Goal: Obtain resource: Download file/media

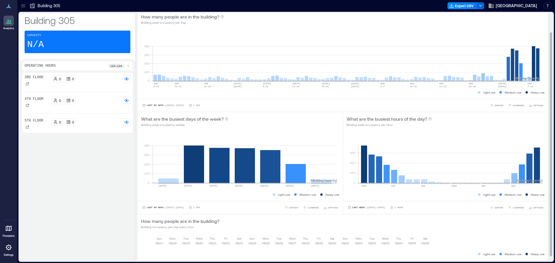
scroll to position [26, 0]
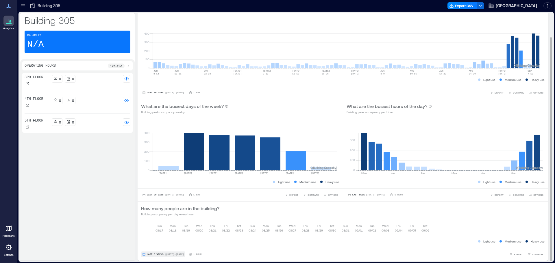
click at [164, 257] on button "Last 3 Weeks | [DATE] - [DATE]" at bounding box center [163, 255] width 44 height 6
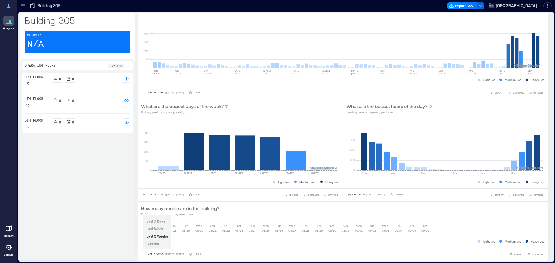
click at [156, 245] on span "Custom" at bounding box center [153, 244] width 12 height 4
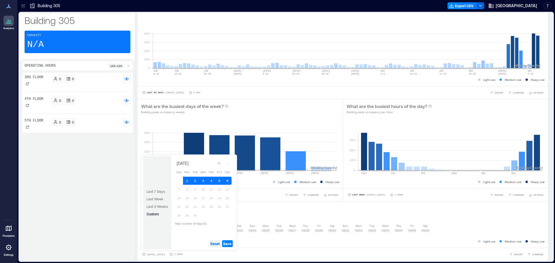
click at [217, 244] on span "Reset" at bounding box center [215, 244] width 9 height 5
click at [221, 162] on icon "Go to previous month" at bounding box center [219, 163] width 3 height 3
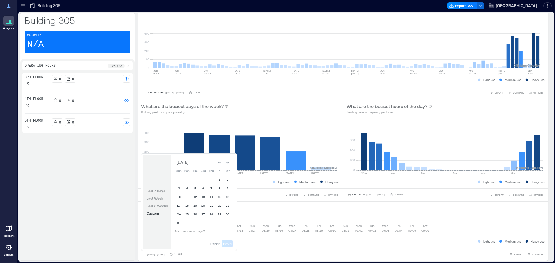
click at [221, 162] on icon "Go to previous month" at bounding box center [219, 162] width 3 height 3
click at [221, 162] on icon "Go to previous month" at bounding box center [219, 163] width 3 height 3
click at [186, 225] on button "31" at bounding box center [187, 223] width 8 height 8
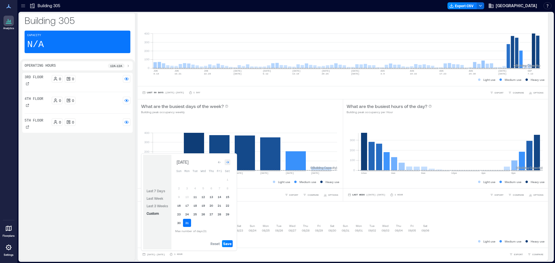
click at [228, 163] on icon "Go to next month" at bounding box center [227, 162] width 3 height 3
click at [177, 207] on button "20" at bounding box center [179, 207] width 8 height 8
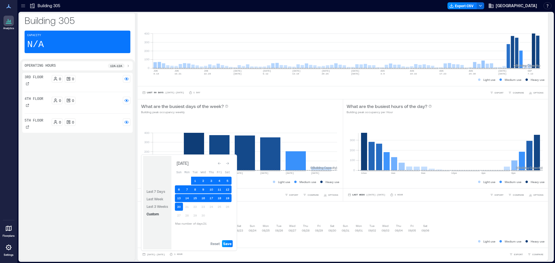
click at [225, 244] on span "Save" at bounding box center [227, 244] width 8 height 5
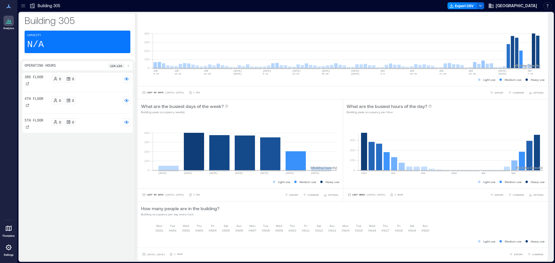
click at [117, 66] on p "12a - 12a" at bounding box center [116, 66] width 12 height 5
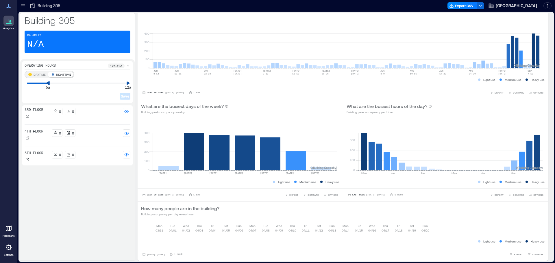
click at [47, 84] on icon at bounding box center [48, 83] width 4 height 4
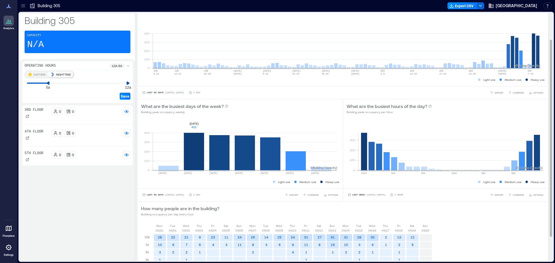
scroll to position [64, 0]
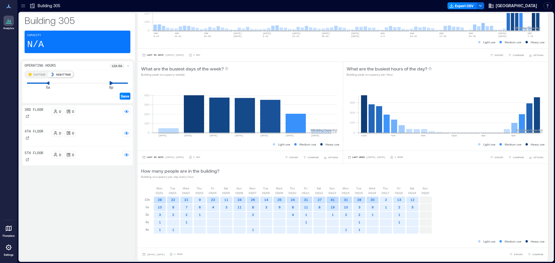
click at [110, 86] on div "DAYTIME NIGHTTIME 5a 8p Save" at bounding box center [78, 86] width 106 height 30
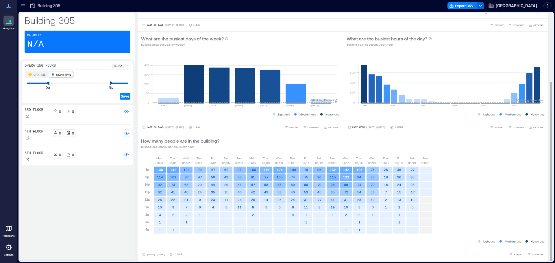
scroll to position [1, 0]
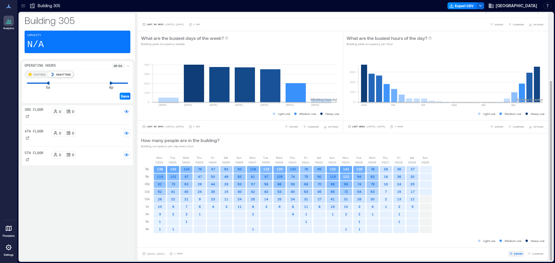
click at [514, 255] on span "EXPORT" at bounding box center [518, 253] width 9 height 3
click at [515, 247] on span "CSV" at bounding box center [516, 245] width 5 height 3
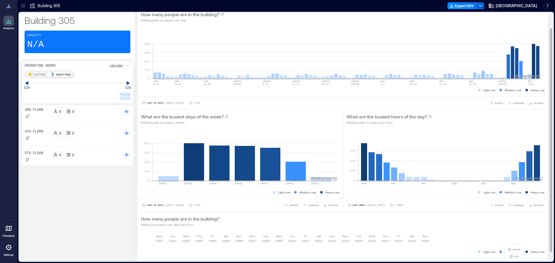
scroll to position [26, 0]
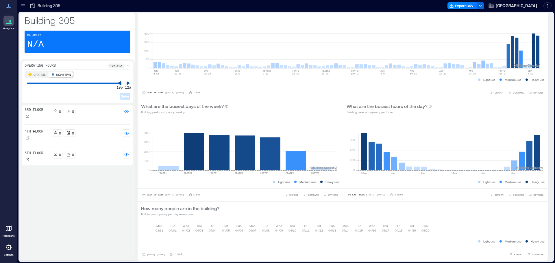
click at [119, 80] on div "DAYTIME NIGHTTIME 10p 12a" at bounding box center [78, 77] width 106 height 13
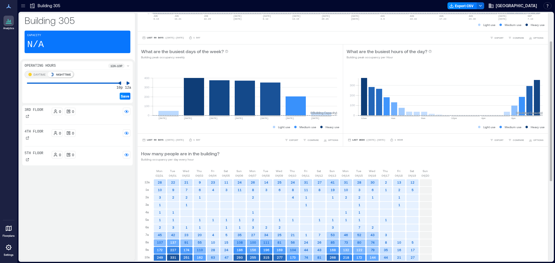
scroll to position [113, 0]
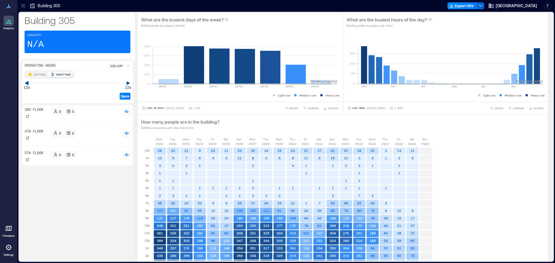
click at [10, 85] on div "Analytics Floorplans Settings My Spaces Building 305 3 Floors Building Analytic…" at bounding box center [277, 131] width 555 height 263
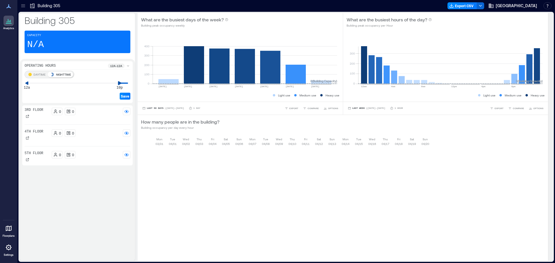
click at [120, 86] on div "DAYTIME NIGHTTIME 12a 10p Save" at bounding box center [78, 86] width 106 height 30
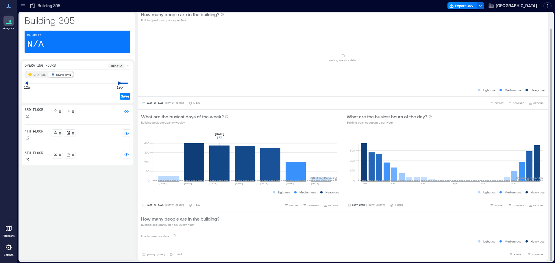
scroll to position [41, 0]
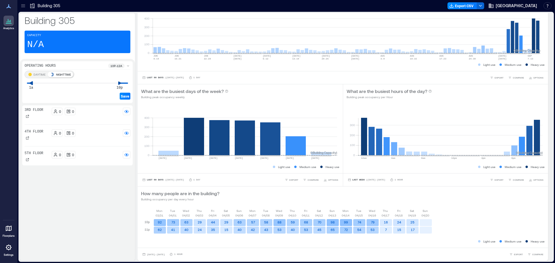
click at [31, 82] on icon at bounding box center [31, 83] width 4 height 4
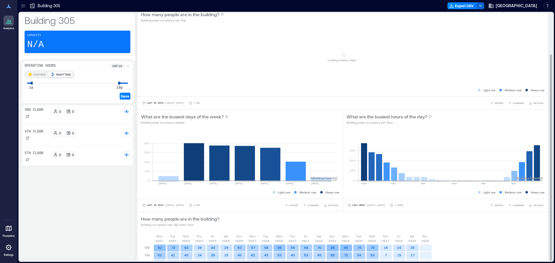
scroll to position [49, 0]
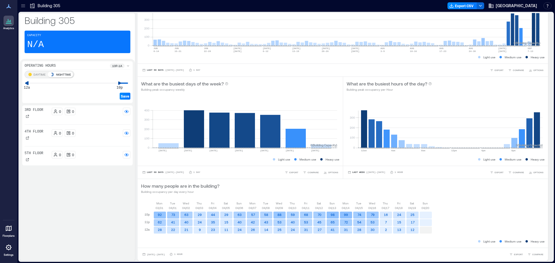
click at [28, 84] on icon at bounding box center [26, 83] width 3 height 4
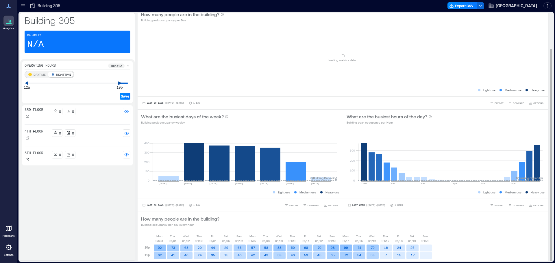
scroll to position [41, 0]
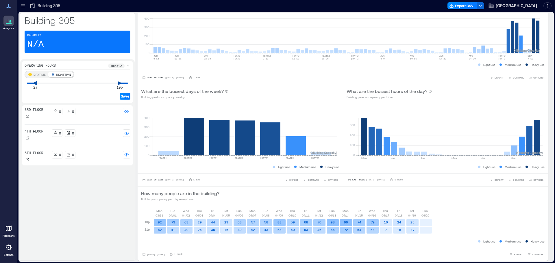
click at [34, 82] on icon at bounding box center [35, 83] width 4 height 4
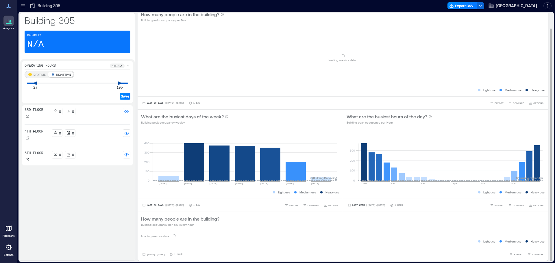
scroll to position [56, 0]
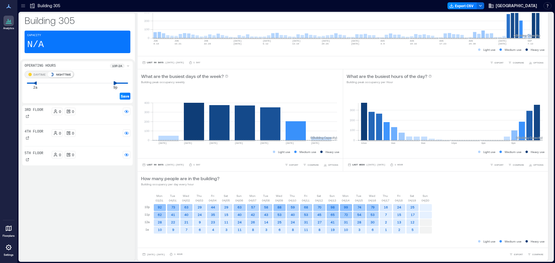
click at [116, 84] on icon at bounding box center [115, 83] width 3 height 4
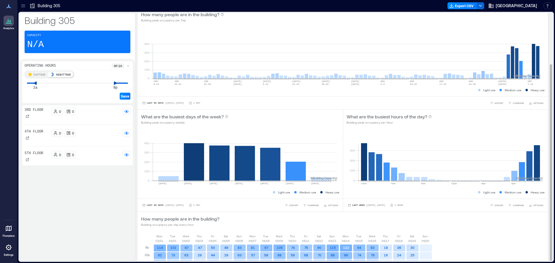
scroll to position [64, 0]
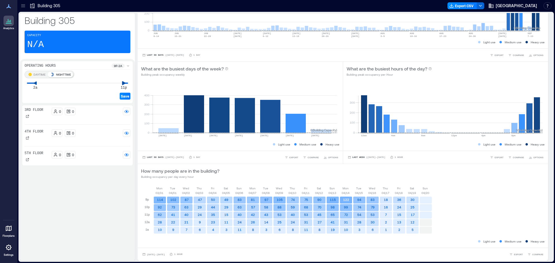
click at [123, 81] on div "DAYTIME NIGHTTIME 2a 11p" at bounding box center [78, 77] width 106 height 13
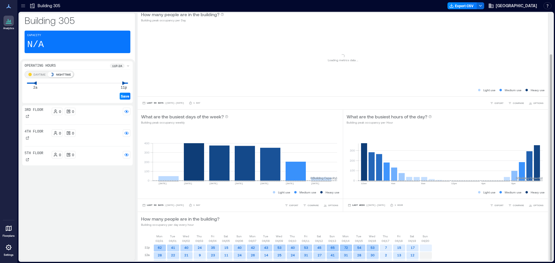
scroll to position [49, 0]
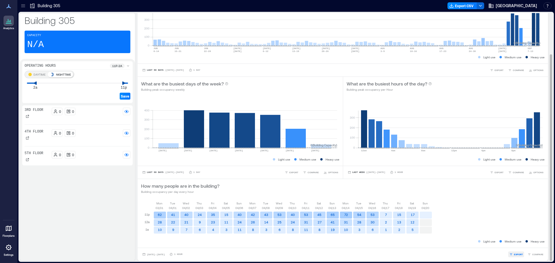
click at [514, 254] on span "EXPORT" at bounding box center [518, 254] width 9 height 3
click at [532, 254] on span "COMPARE" at bounding box center [537, 254] width 11 height 3
click at [472, 193] on div "How many people are in the building? Building occupancy per day every hour" at bounding box center [343, 189] width 404 height 12
click at [515, 254] on span "EXPORT" at bounding box center [518, 254] width 9 height 3
click at [516, 247] on span "CSV" at bounding box center [516, 246] width 5 height 3
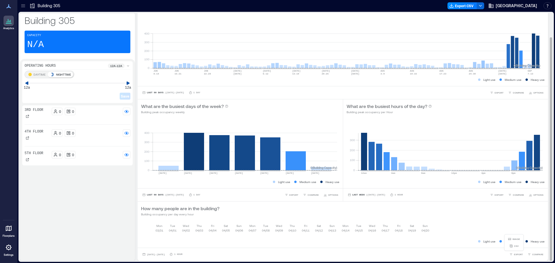
scroll to position [1, 0]
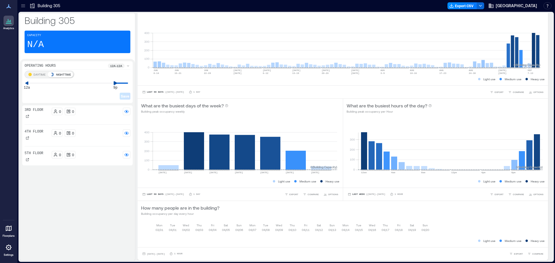
click at [114, 85] on div "DAYTIME NIGHTTIME 12a 9p Save" at bounding box center [78, 86] width 106 height 30
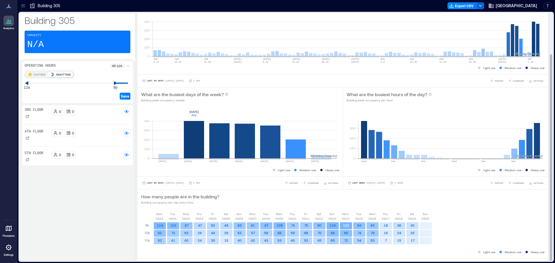
scroll to position [49, 0]
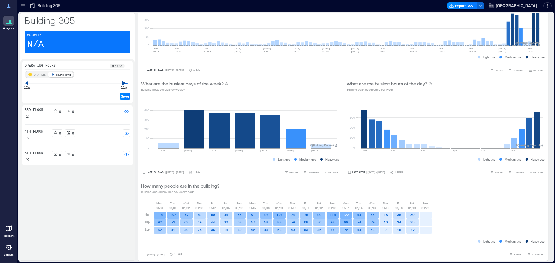
click at [123, 82] on icon at bounding box center [123, 83] width 3 height 4
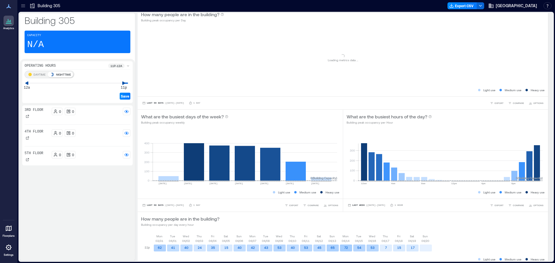
scroll to position [34, 0]
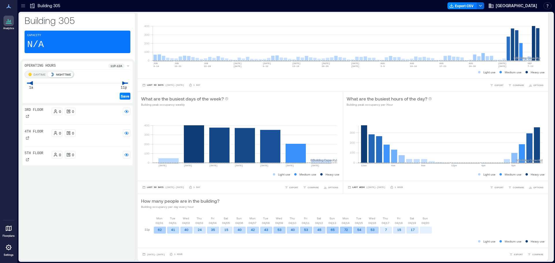
click at [32, 83] on icon at bounding box center [30, 83] width 3 height 4
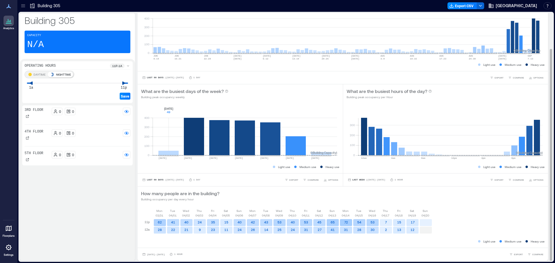
scroll to position [1, 0]
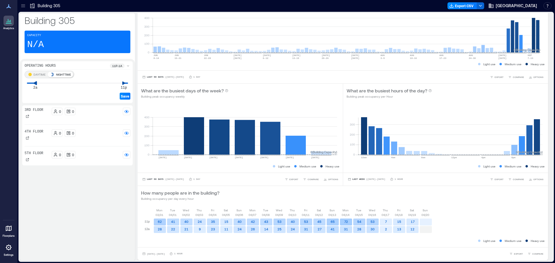
click at [35, 83] on icon at bounding box center [35, 83] width 3 height 4
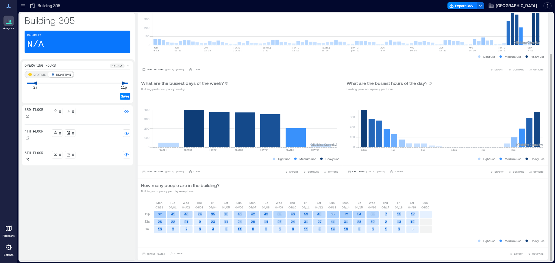
drag, startPoint x: 155, startPoint y: 221, endPoint x: 414, endPoint y: 231, distance: 259.3
click at [414, 231] on div "11p 12a 1a 62 28 10 41 22 9 40 21 7 24 9 6 35 23 4 15 11 3 40 24 11 42 26 8 43 …" at bounding box center [287, 222] width 292 height 24
copy div "28 10 41 22 9 40 21 7 24 9 6 35 23 4 15 11 3 40 24 11 42 26 8 43 14 3 53 25 6 4…"
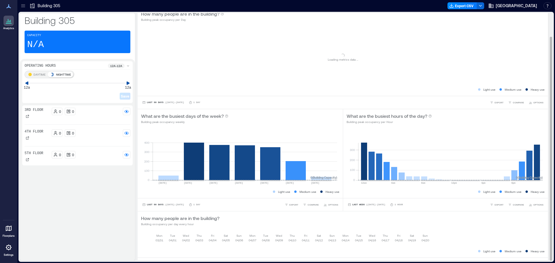
scroll to position [26, 0]
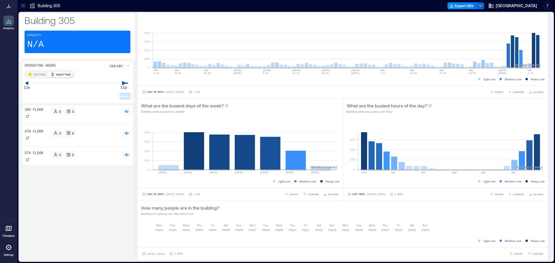
click at [124, 85] on icon at bounding box center [124, 83] width 4 height 4
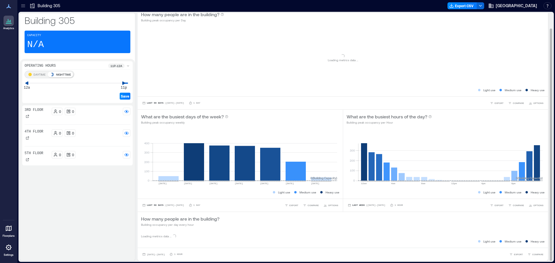
scroll to position [34, 0]
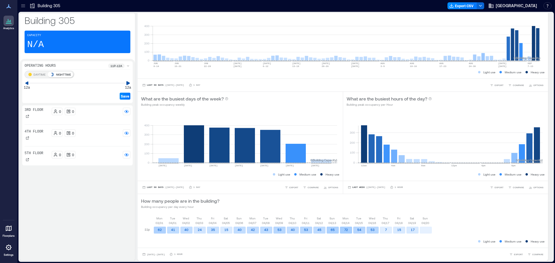
click at [127, 83] on div "12a 12a" at bounding box center [77, 83] width 101 height 1
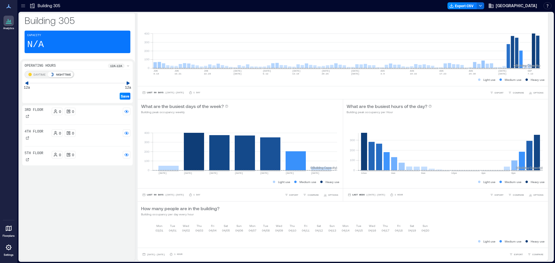
scroll to position [26, 0]
click at [31, 82] on icon at bounding box center [30, 83] width 3 height 4
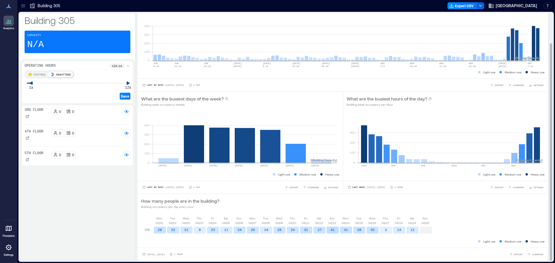
scroll to position [1, 0]
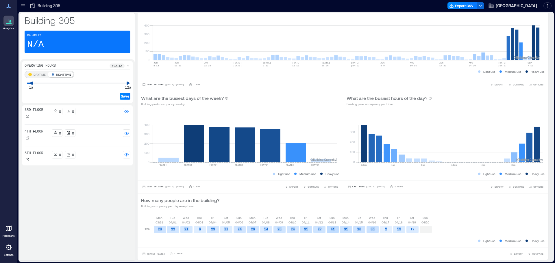
drag, startPoint x: 159, startPoint y: 231, endPoint x: 410, endPoint y: 233, distance: 251.3
click at [410, 233] on div "12a 28 22 21 9 23 11 24 26 14 25 24 31 27 41 31 28 30 2 13 12" at bounding box center [287, 229] width 292 height 9
click at [416, 229] on rect at bounding box center [413, 229] width 12 height 7
drag, startPoint x: 416, startPoint y: 229, endPoint x: 159, endPoint y: 230, distance: 256.8
click at [159, 230] on div "12a 28 22 21 9 23 11 24 26 14 25 24 31 27 41 31 28 30 2 13 12" at bounding box center [287, 229] width 292 height 9
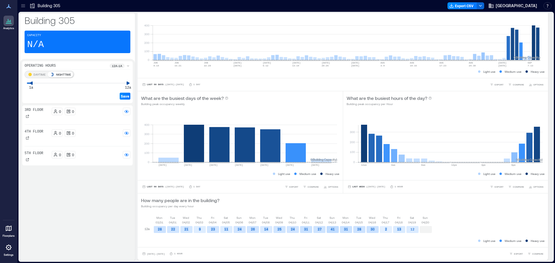
copy div "28 22 21 9 23 11 24 26 14 25 24 31 27 41 31 28 30 2 13"
drag, startPoint x: 166, startPoint y: 254, endPoint x: 246, endPoint y: 196, distance: 98.5
click at [165, 254] on span "[DATE] - [DATE]" at bounding box center [156, 254] width 18 height 3
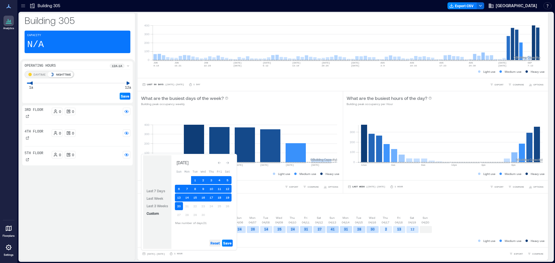
click at [217, 244] on span "Reset" at bounding box center [215, 243] width 9 height 5
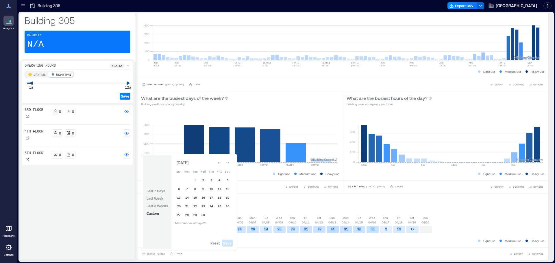
click at [187, 204] on button "21" at bounding box center [187, 206] width 8 height 8
click at [205, 216] on button "30" at bounding box center [203, 215] width 8 height 8
click at [226, 245] on span "Save" at bounding box center [227, 243] width 8 height 5
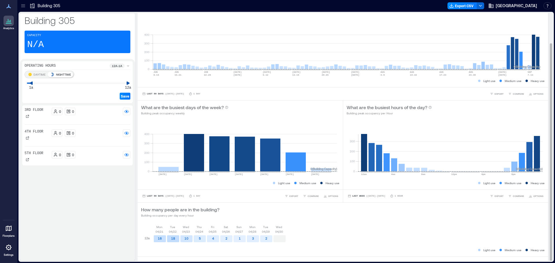
scroll to position [34, 0]
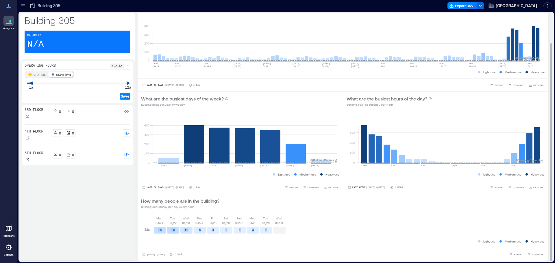
drag, startPoint x: 157, startPoint y: 231, endPoint x: 275, endPoint y: 231, distance: 117.7
click at [275, 231] on div "12a 16 18 10 5 4 2 1 3 2" at bounding box center [213, 230] width 145 height 9
copy div "16 18 10 5 4 2 1 3 2"
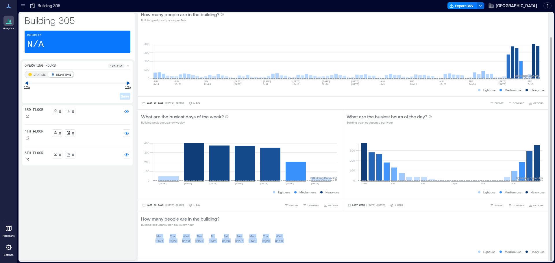
scroll to position [26, 0]
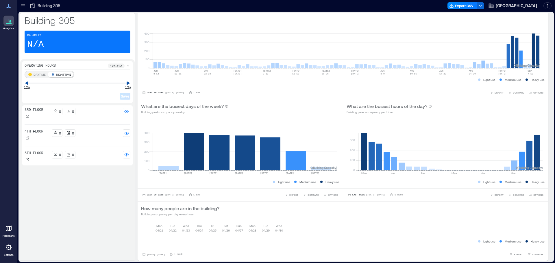
drag, startPoint x: 128, startPoint y: 81, endPoint x: 121, endPoint y: 82, distance: 6.5
click at [121, 82] on div "DAYTIME NIGHTTIME 12a 12a" at bounding box center [78, 77] width 106 height 13
click at [125, 83] on icon at bounding box center [123, 83] width 3 height 4
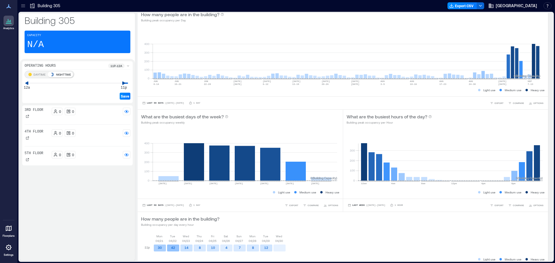
scroll to position [34, 0]
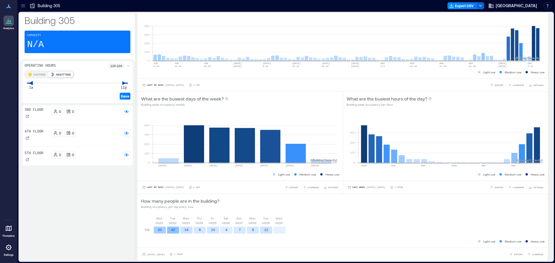
click at [32, 84] on icon at bounding box center [30, 83] width 3 height 4
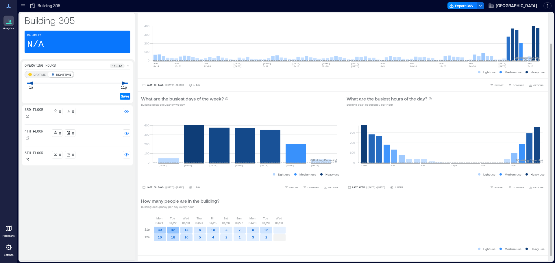
scroll to position [41, 0]
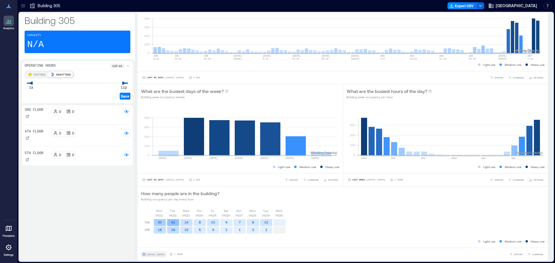
click at [160, 255] on span "[DATE] - [DATE]" at bounding box center [156, 255] width 18 height 3
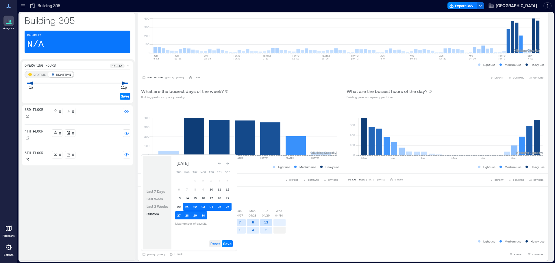
click at [216, 245] on span "Reset" at bounding box center [215, 244] width 9 height 5
click at [220, 165] on icon "Go to previous month" at bounding box center [219, 163] width 3 height 3
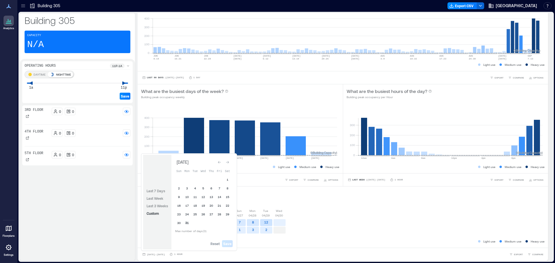
click at [187, 222] on button "31" at bounding box center [187, 223] width 8 height 8
click at [226, 161] on div "Go to next month" at bounding box center [228, 163] width 6 height 6
click at [180, 208] on button "20" at bounding box center [179, 207] width 8 height 8
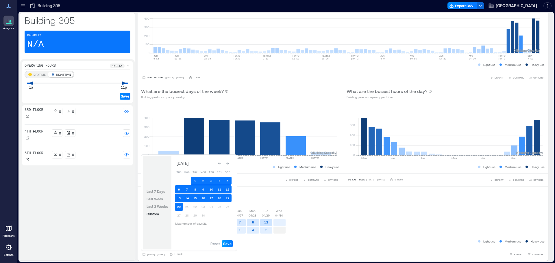
click at [231, 245] on span "Save" at bounding box center [227, 244] width 8 height 5
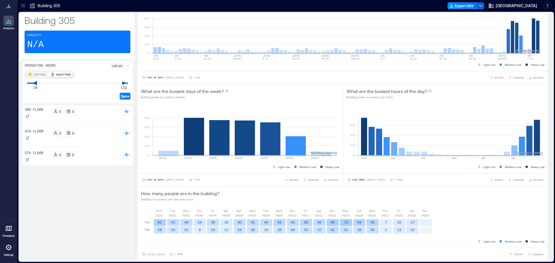
click at [34, 82] on icon at bounding box center [35, 83] width 4 height 4
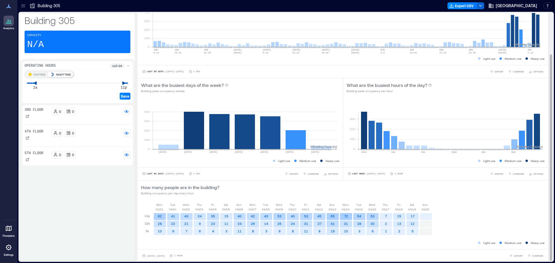
scroll to position [49, 0]
